Goal: Information Seeking & Learning: Learn about a topic

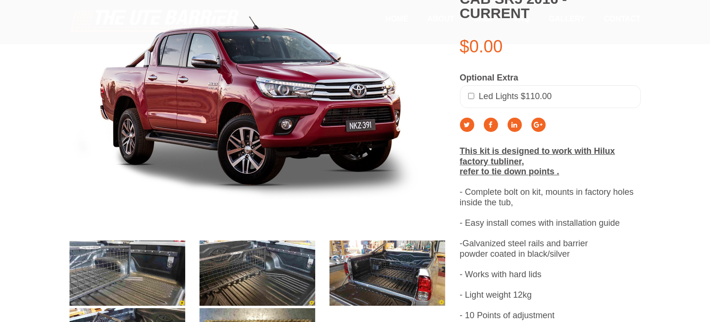
scroll to position [292, 0]
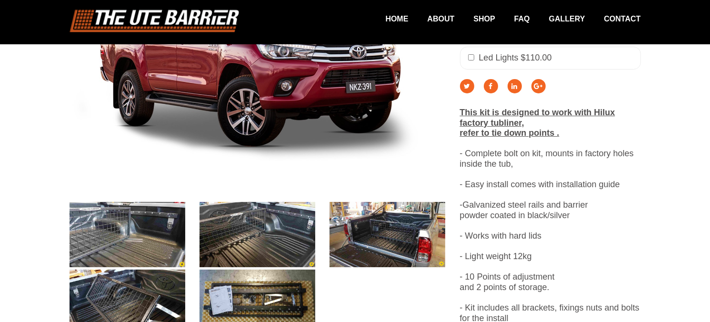
click at [132, 231] on img at bounding box center [127, 234] width 116 height 65
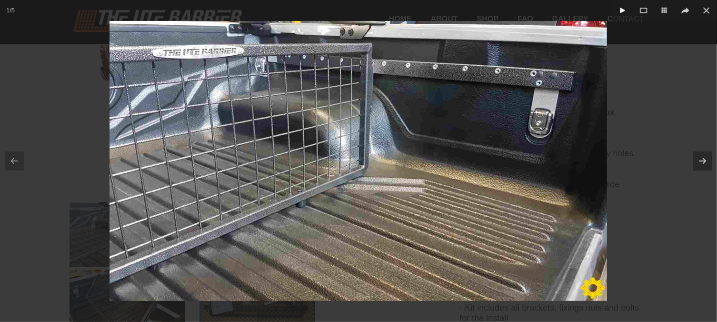
click at [620, 10] on icon at bounding box center [622, 10] width 11 height 11
click at [700, 163] on icon at bounding box center [702, 161] width 12 height 12
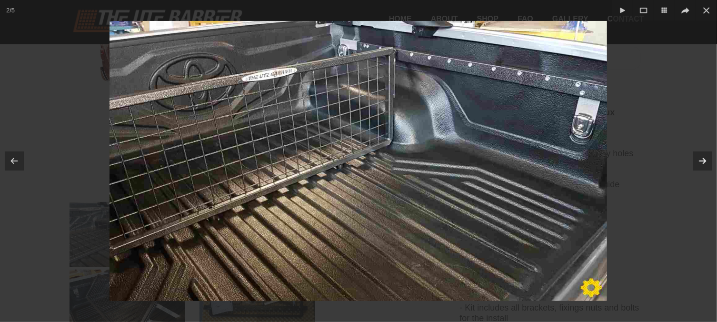
click at [700, 163] on icon at bounding box center [702, 161] width 12 height 12
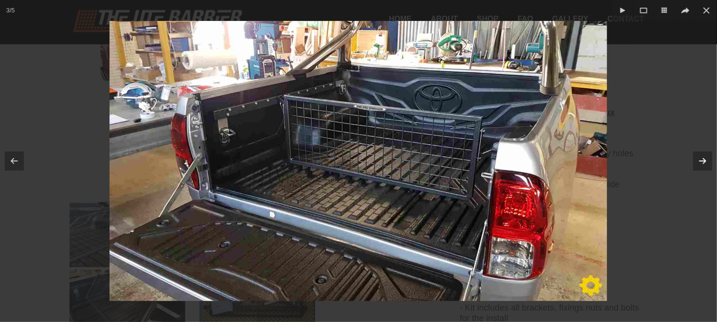
click at [700, 163] on icon at bounding box center [702, 161] width 12 height 12
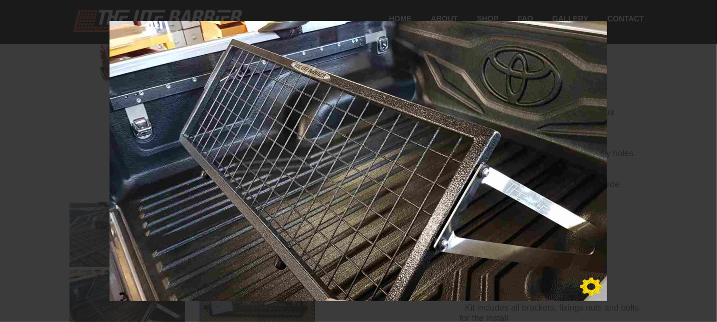
click at [700, 163] on div at bounding box center [358, 161] width 717 height 322
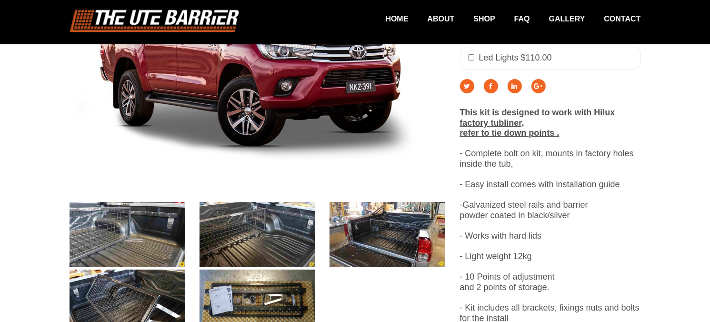
click at [537, 138] on div "Toyota Hilux Dual Cab SR5 2016 - Current $0.00 Optional Extra Led Lights $110.0…" at bounding box center [550, 131] width 195 height 385
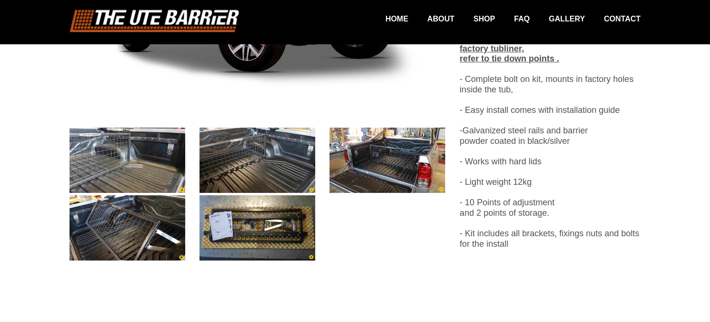
scroll to position [360, 0]
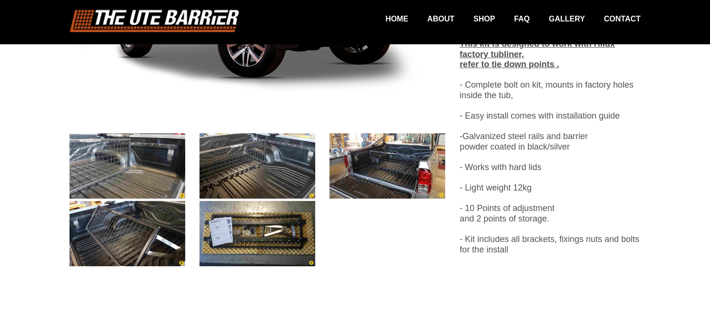
click at [148, 154] on img at bounding box center [127, 165] width 116 height 65
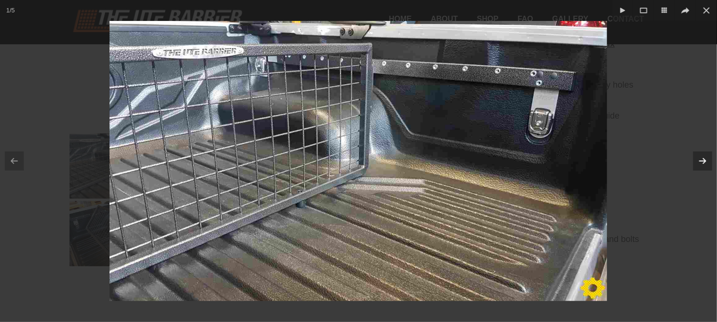
click at [702, 163] on icon at bounding box center [702, 161] width 12 height 12
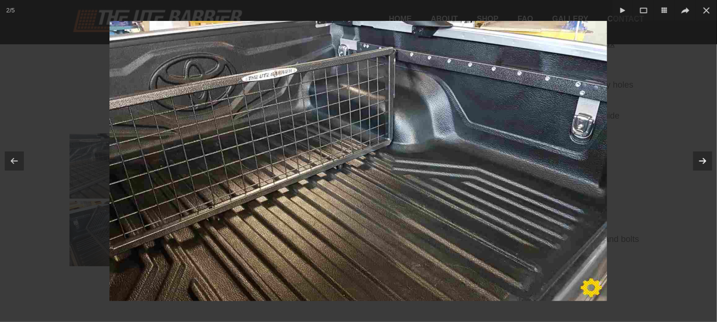
click at [702, 163] on icon at bounding box center [702, 161] width 12 height 12
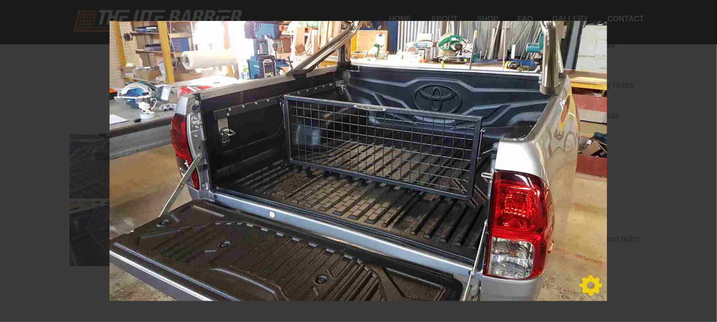
click at [702, 163] on div at bounding box center [358, 161] width 717 height 322
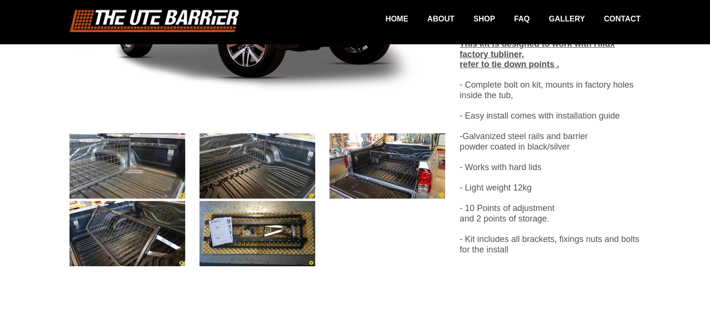
click at [286, 219] on img at bounding box center [257, 233] width 116 height 65
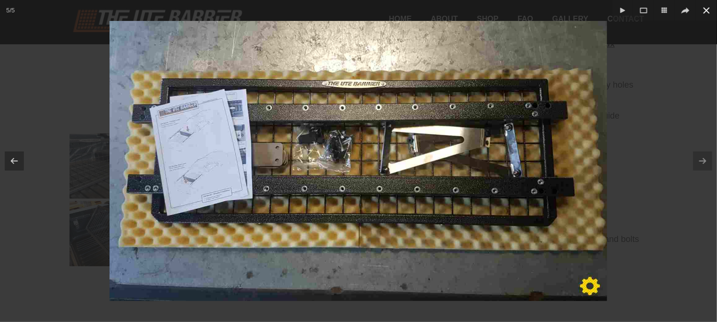
click at [708, 10] on icon at bounding box center [705, 10] width 11 height 11
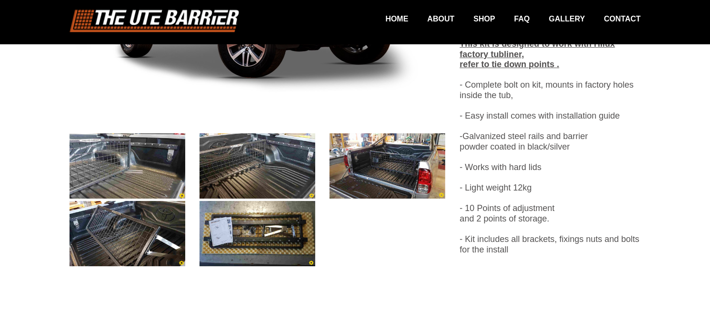
click at [120, 233] on img at bounding box center [127, 233] width 116 height 65
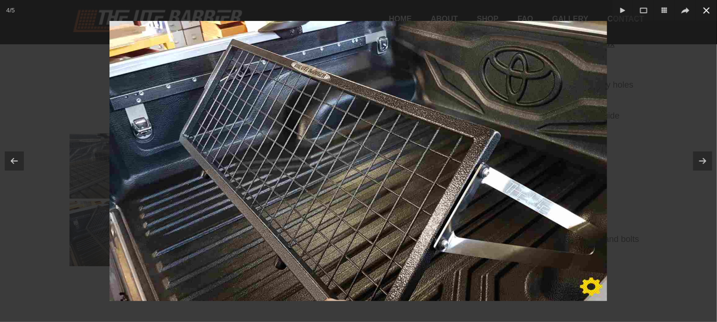
click at [704, 11] on icon at bounding box center [705, 10] width 11 height 11
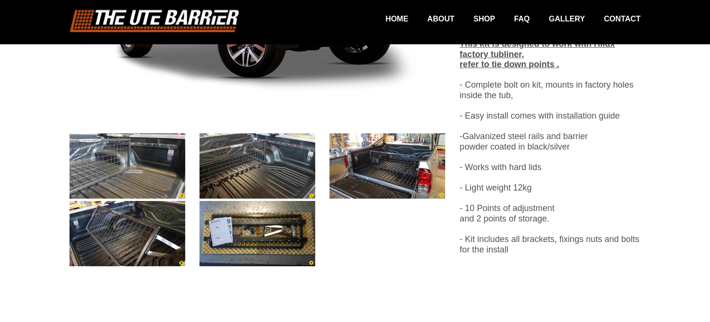
click at [261, 176] on img at bounding box center [257, 165] width 116 height 65
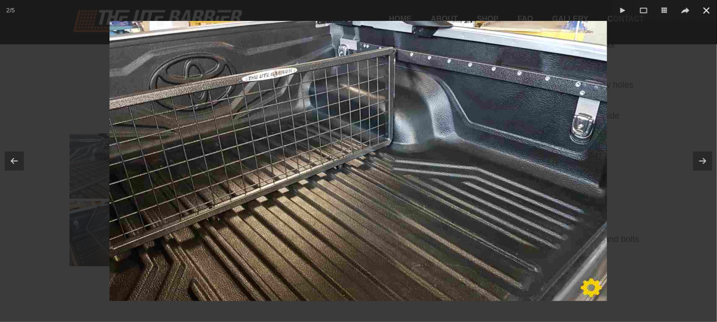
click at [704, 13] on icon at bounding box center [705, 10] width 11 height 11
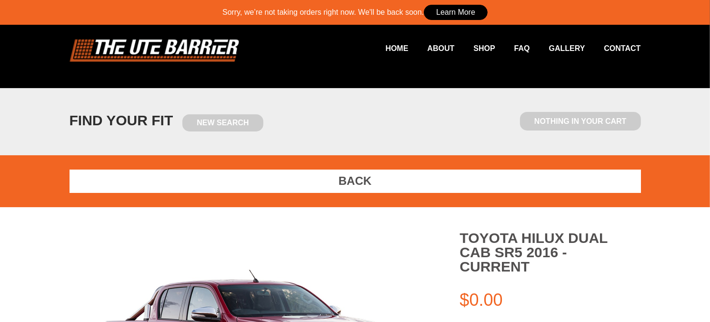
click at [470, 13] on link "Learn More" at bounding box center [456, 12] width 64 height 15
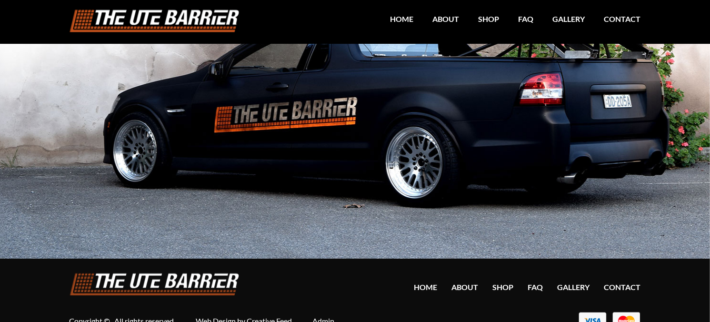
scroll to position [576, 0]
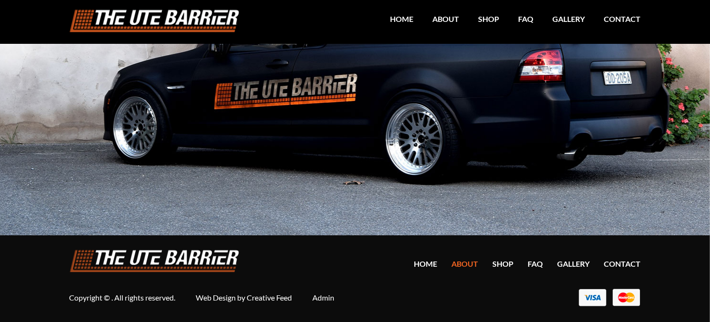
click at [466, 261] on link "About" at bounding box center [465, 263] width 27 height 9
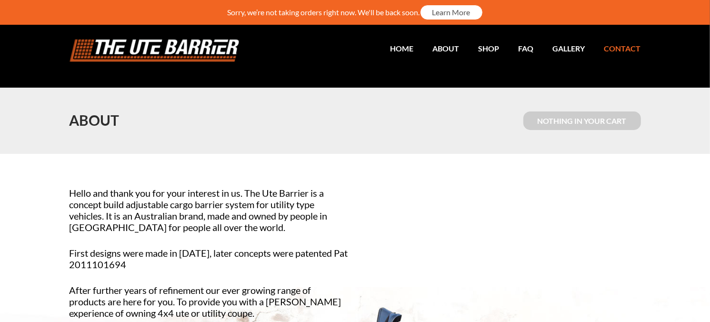
click at [637, 47] on link "Contact" at bounding box center [613, 48] width 56 height 19
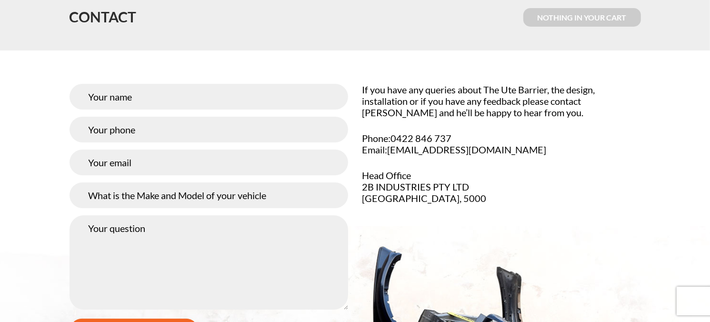
scroll to position [92, 0]
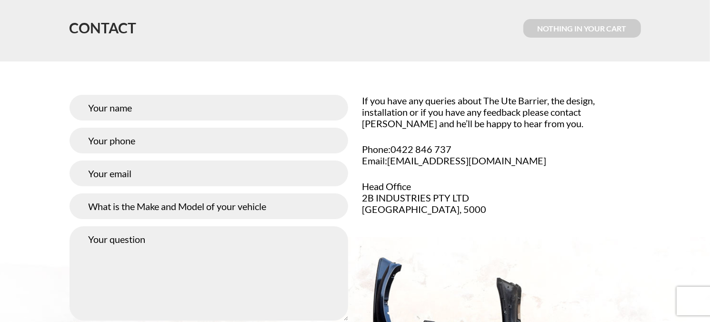
click at [245, 207] on input "text" at bounding box center [208, 206] width 278 height 26
click at [184, 108] on input "text" at bounding box center [208, 108] width 278 height 26
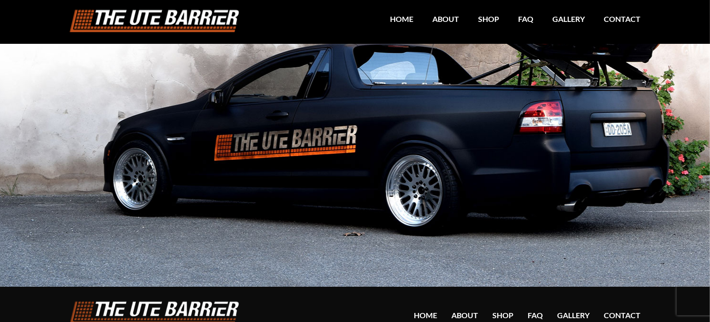
scroll to position [555, 0]
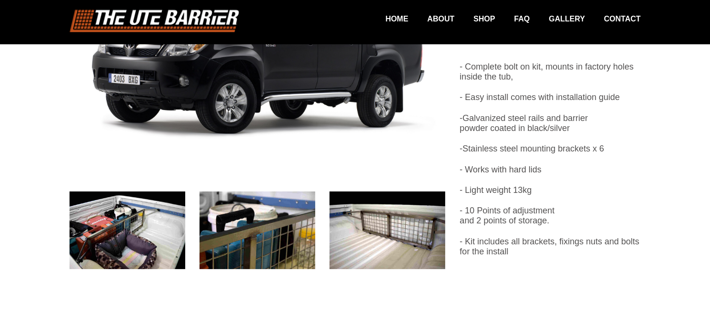
scroll to position [337, 0]
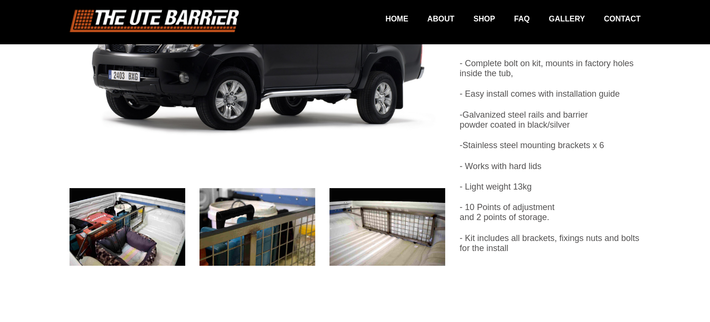
click at [130, 226] on img at bounding box center [127, 227] width 116 height 78
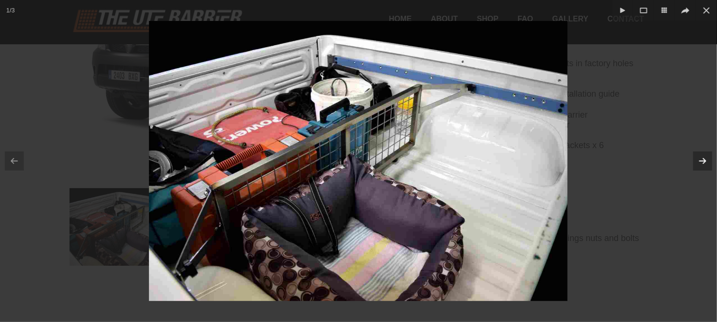
click at [704, 154] on button at bounding box center [702, 161] width 29 height 48
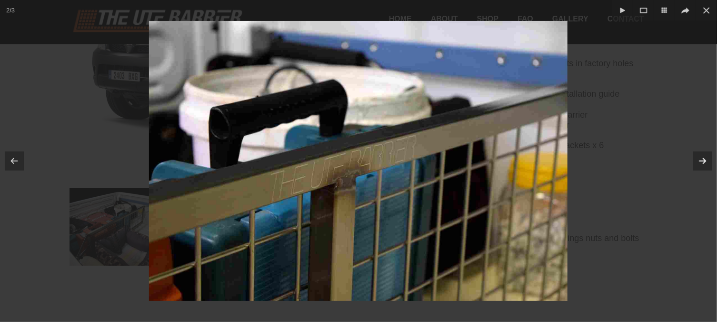
click at [704, 154] on button at bounding box center [702, 161] width 29 height 48
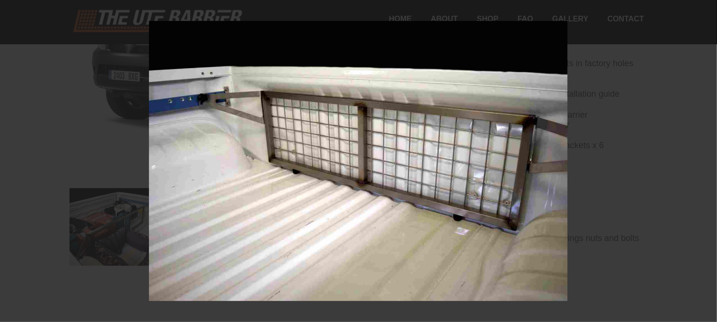
click at [704, 154] on div at bounding box center [358, 161] width 717 height 322
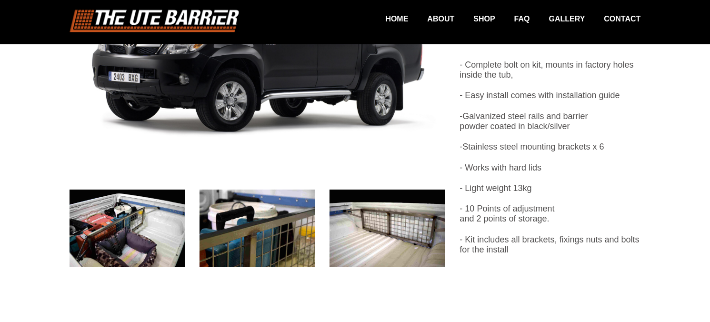
scroll to position [337, 0]
